Goal: Navigation & Orientation: Find specific page/section

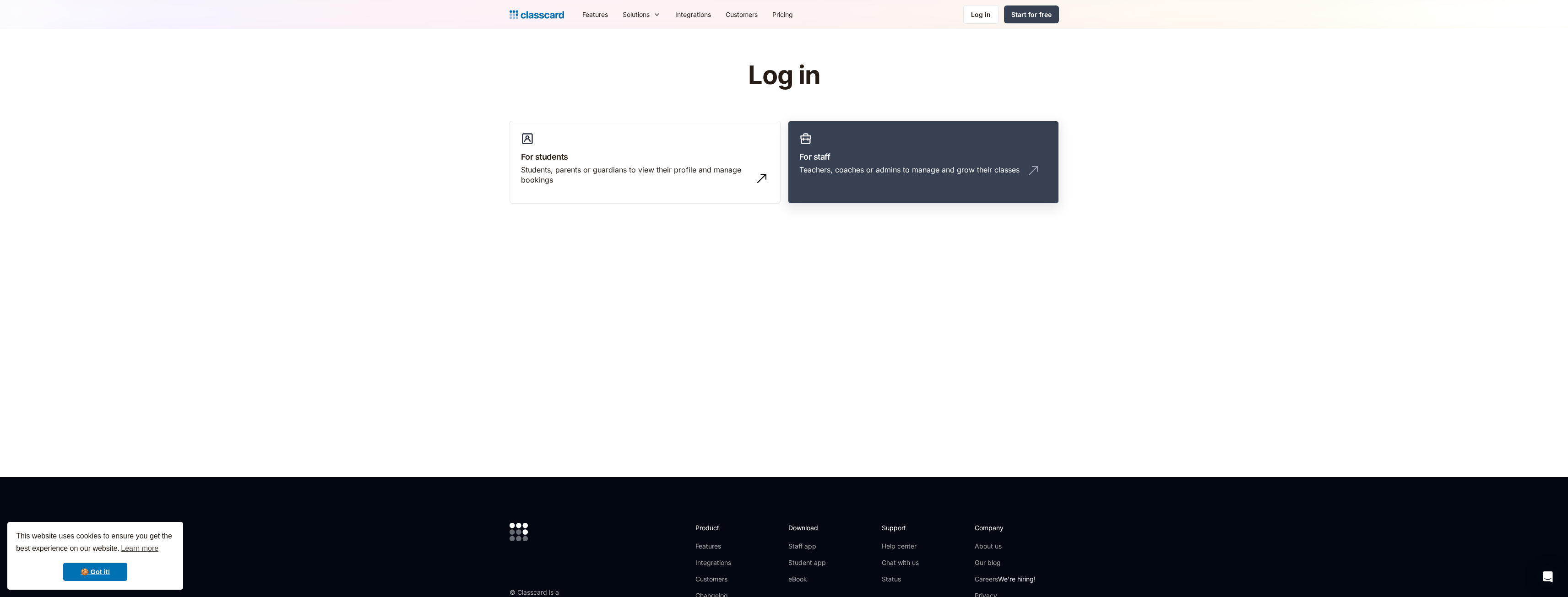
click at [848, 153] on h3 "For staff" at bounding box center [923, 156] width 248 height 12
